Goal: Task Accomplishment & Management: Manage account settings

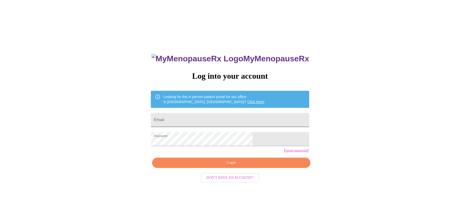
click at [209, 122] on input "Email" at bounding box center [230, 120] width 158 height 14
type input "dawnconning@aol.com"
click at [215, 166] on span "Login" at bounding box center [231, 163] width 147 height 6
